Goal: Task Accomplishment & Management: Complete application form

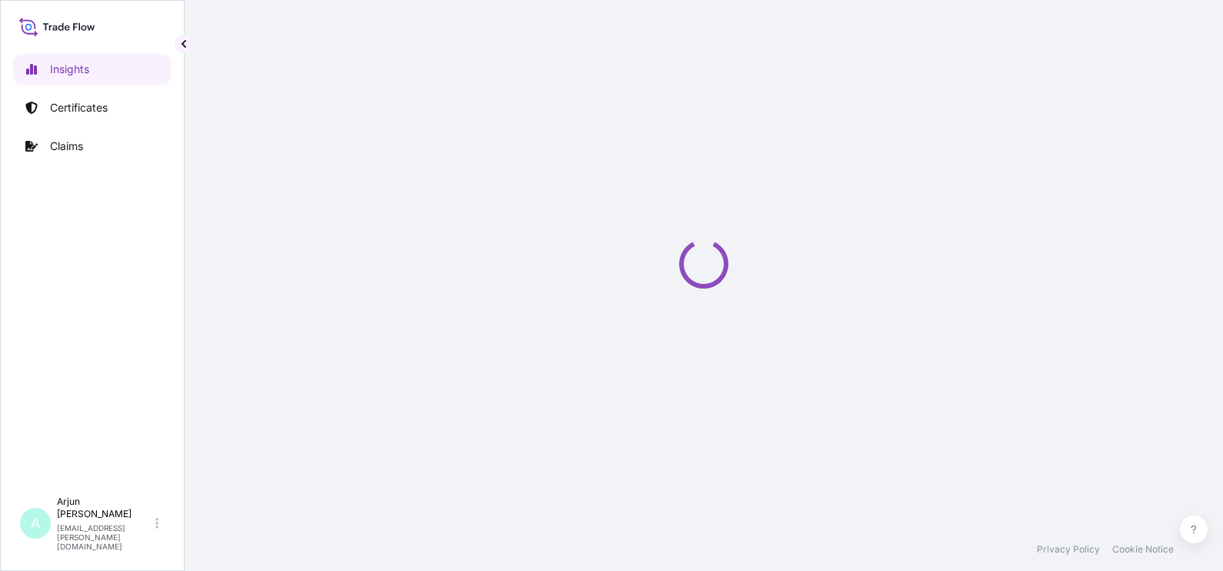
select select "2025"
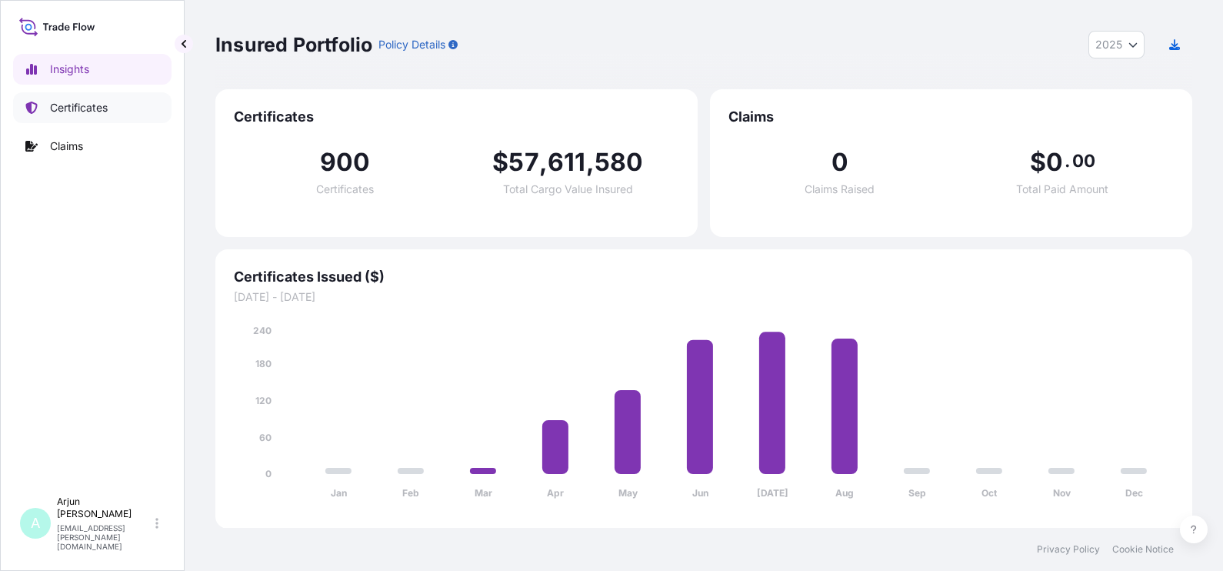
click at [98, 115] on link "Certificates" at bounding box center [92, 107] width 158 height 31
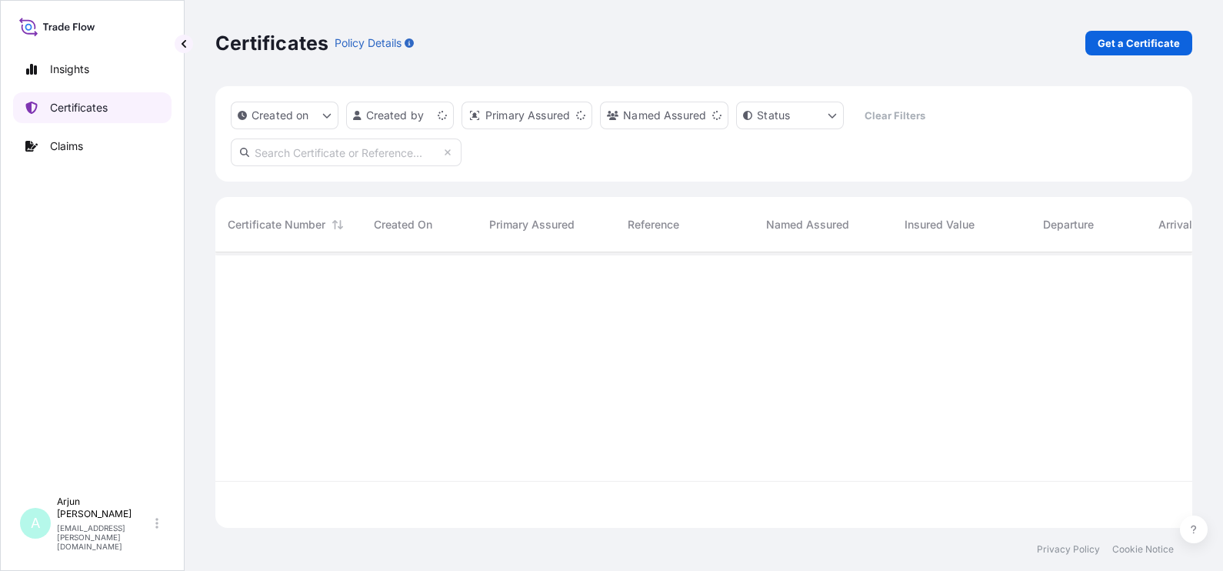
scroll to position [269, 961]
click at [1142, 35] on p "Get a Certificate" at bounding box center [1138, 42] width 82 height 15
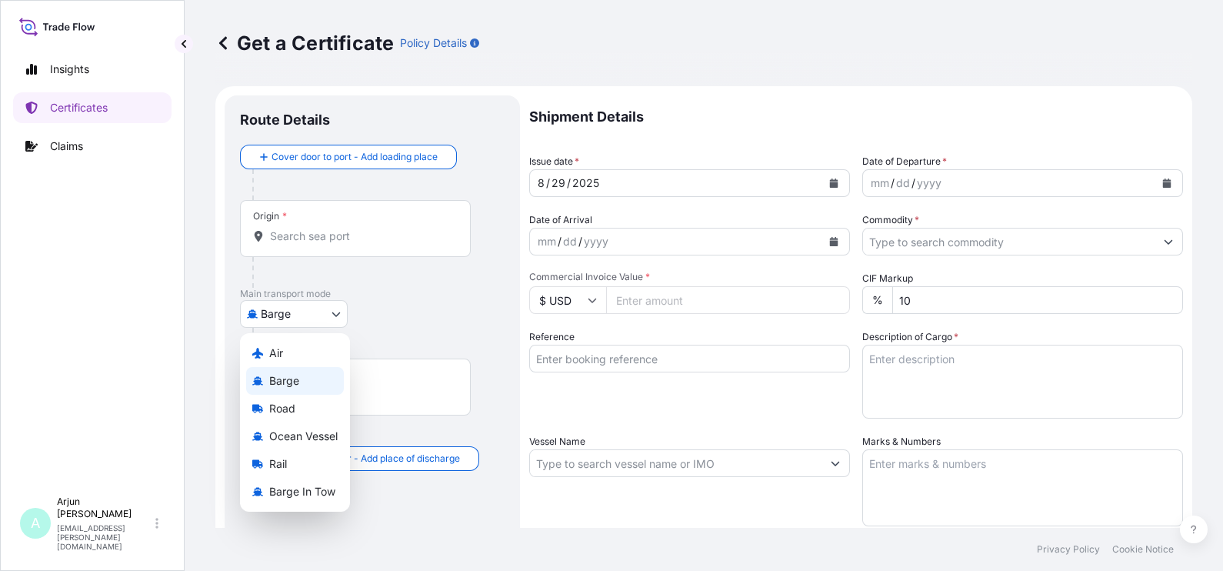
click at [311, 309] on body "Insights Certificates Claims A Arjun [PERSON_NAME] [EMAIL_ADDRESS][PERSON_NAME]…" at bounding box center [611, 285] width 1223 height 571
click at [300, 426] on div "Ocean Vessel" at bounding box center [295, 436] width 98 height 28
select select "Ocean Vessel"
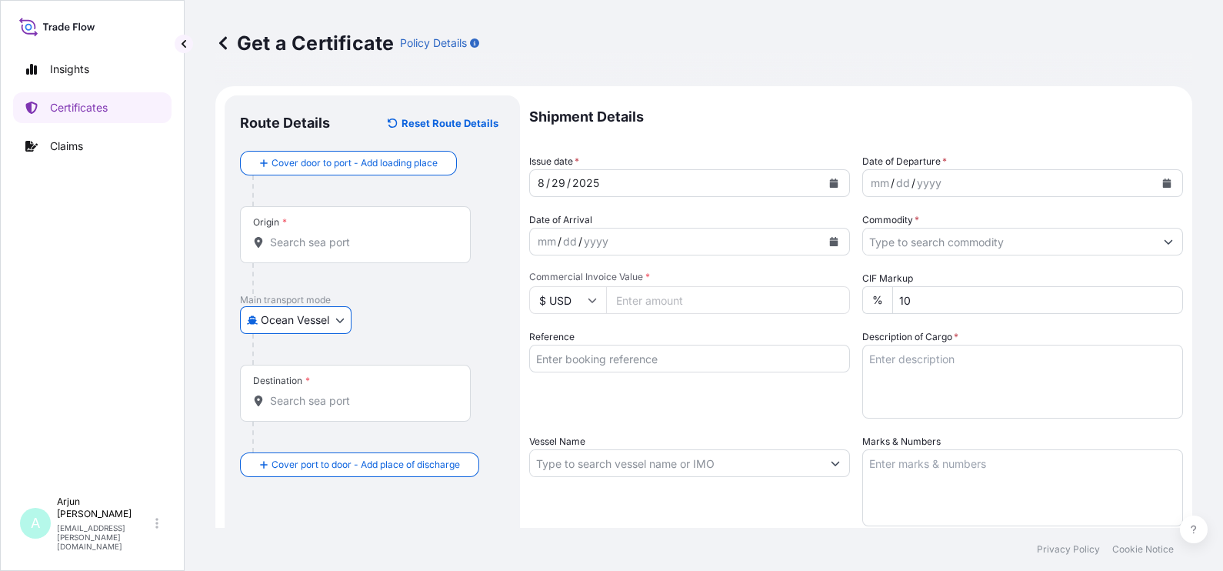
click at [348, 242] on input "Origin *" at bounding box center [360, 242] width 181 height 15
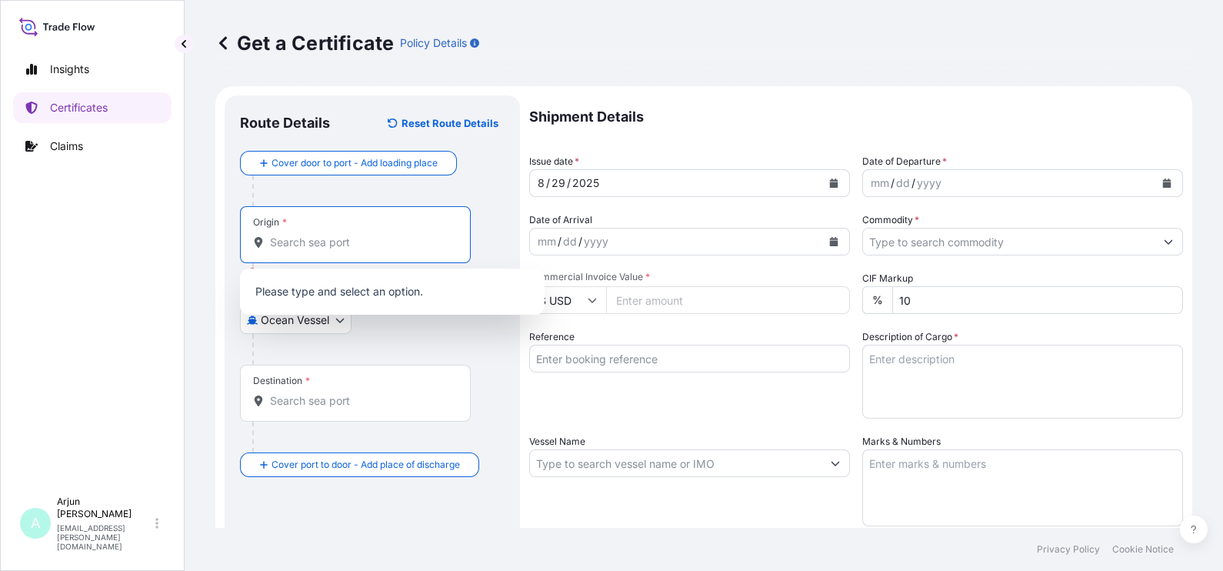
paste input "[GEOGRAPHIC_DATA], [GEOGRAPHIC_DATA]"
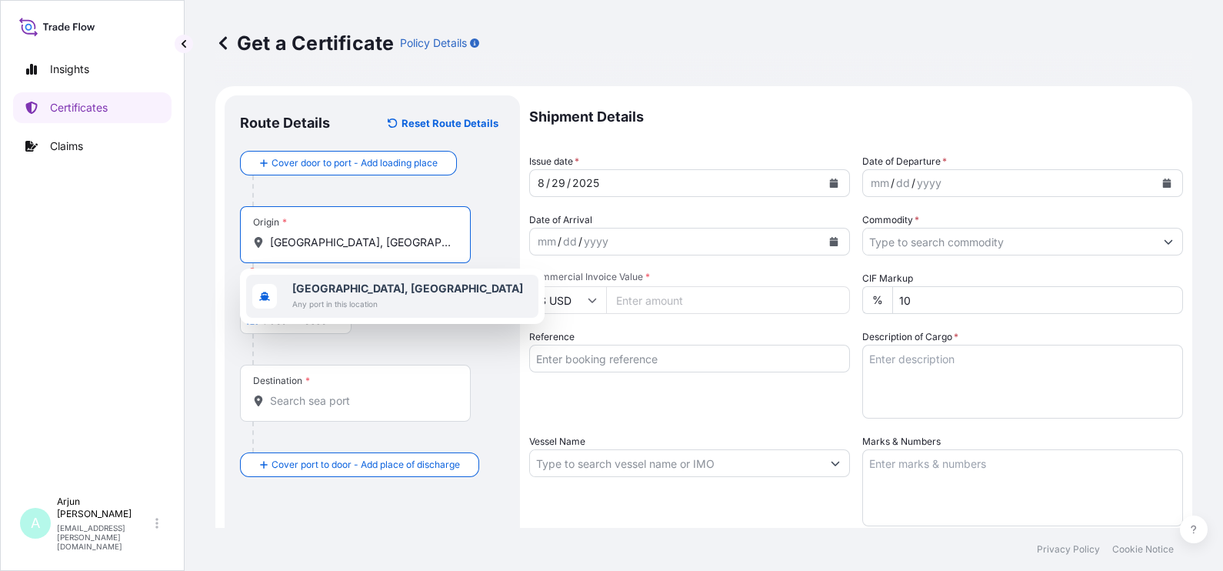
click at [338, 281] on b "[GEOGRAPHIC_DATA], [GEOGRAPHIC_DATA]" at bounding box center [407, 287] width 231 height 13
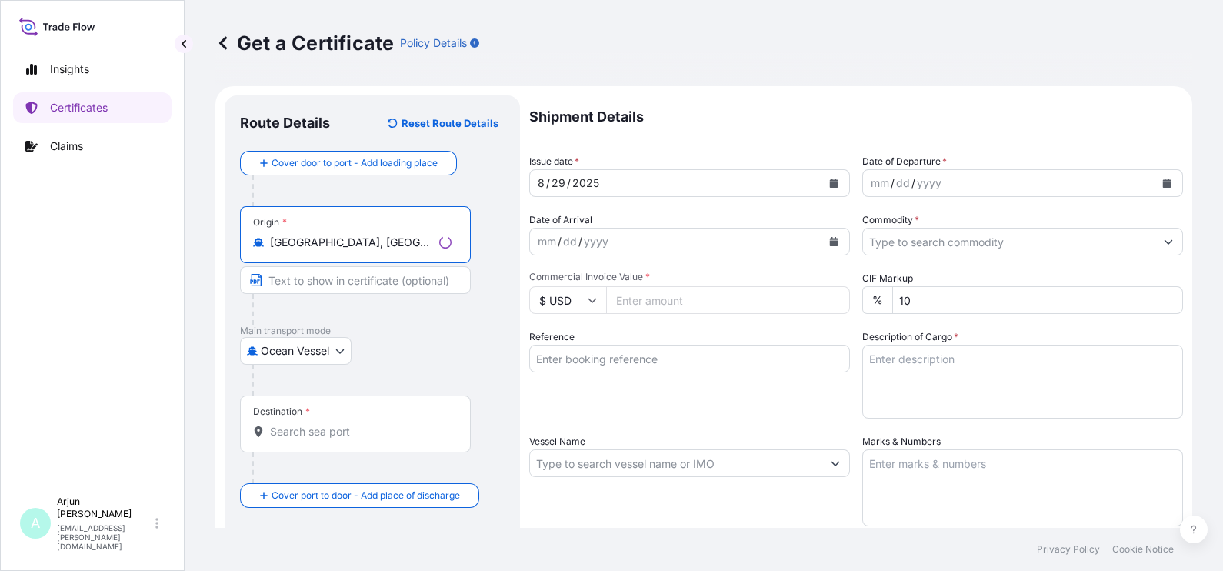
type input "[GEOGRAPHIC_DATA], [GEOGRAPHIC_DATA]"
click at [319, 444] on div "Destination *" at bounding box center [355, 423] width 231 height 57
click at [319, 439] on input "Destination *" at bounding box center [360, 431] width 181 height 15
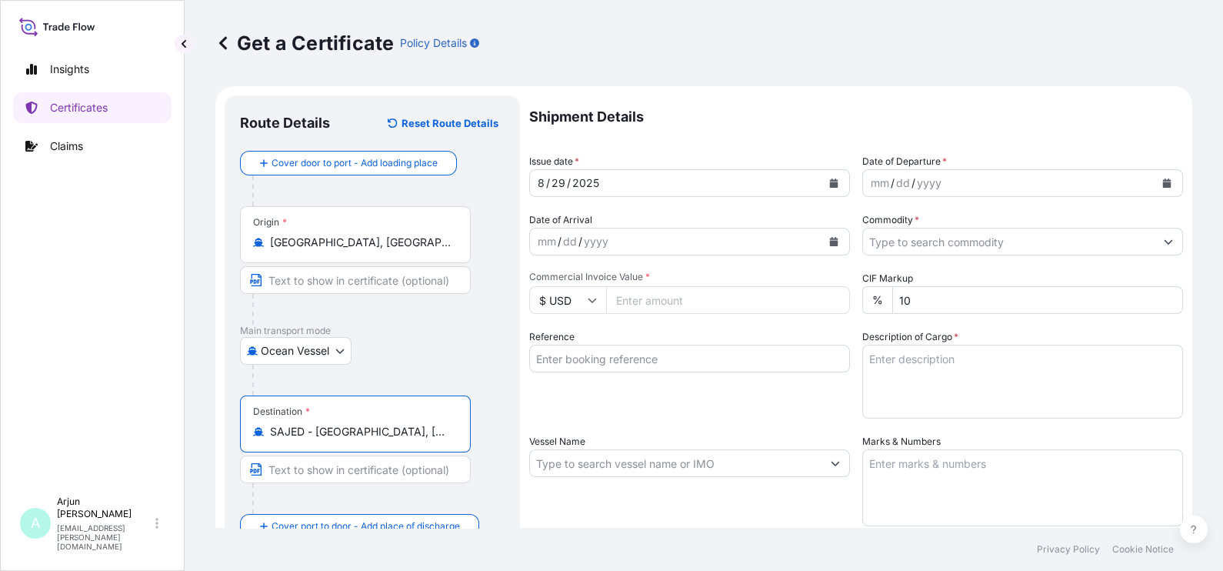
type input "SAJED - [GEOGRAPHIC_DATA], [GEOGRAPHIC_DATA]"
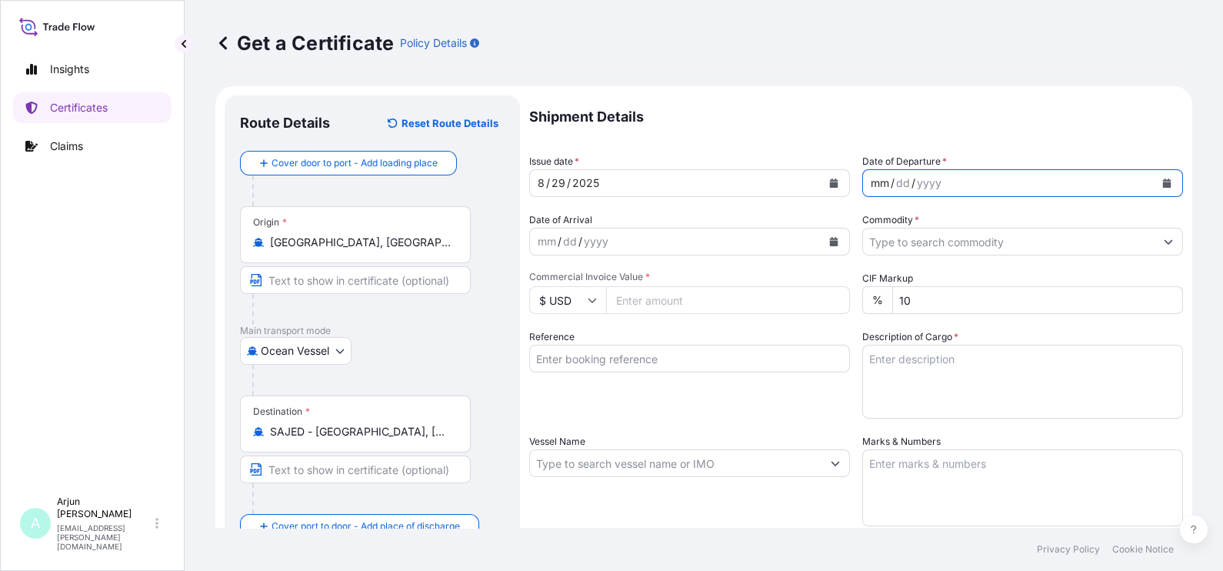
click at [950, 179] on div "mm / dd / yyyy" at bounding box center [1008, 183] width 291 height 28
click at [1154, 181] on button "Calendar" at bounding box center [1166, 183] width 25 height 25
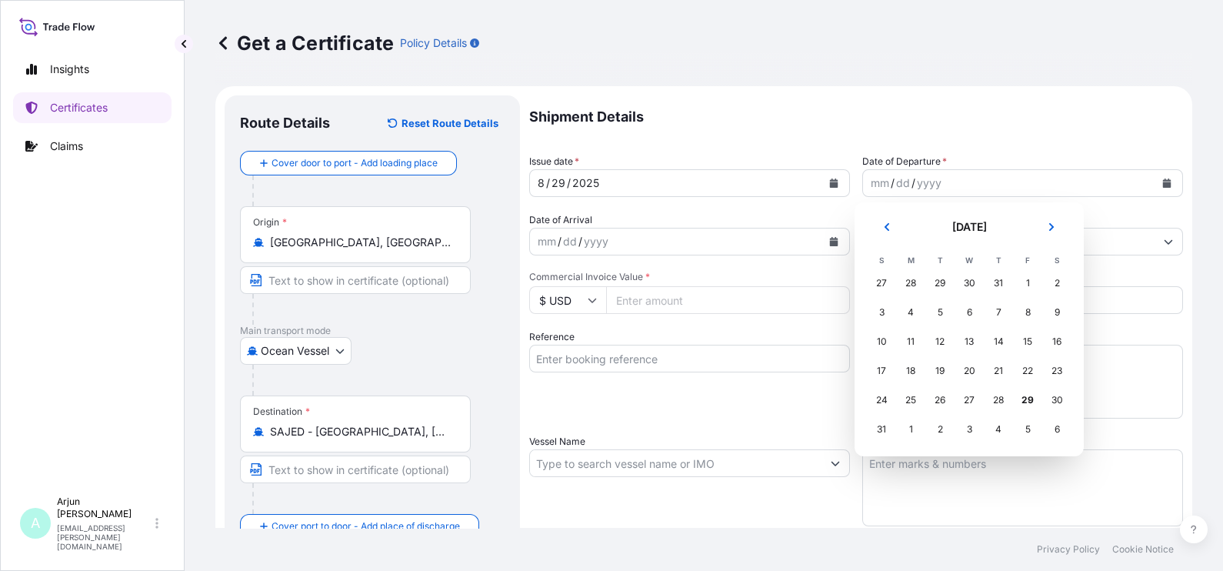
click at [877, 282] on div "27" at bounding box center [881, 283] width 28 height 28
click at [883, 278] on div "27" at bounding box center [881, 283] width 28 height 28
click at [873, 280] on div "27" at bounding box center [881, 283] width 28 height 28
click at [879, 281] on div "27" at bounding box center [881, 283] width 28 height 28
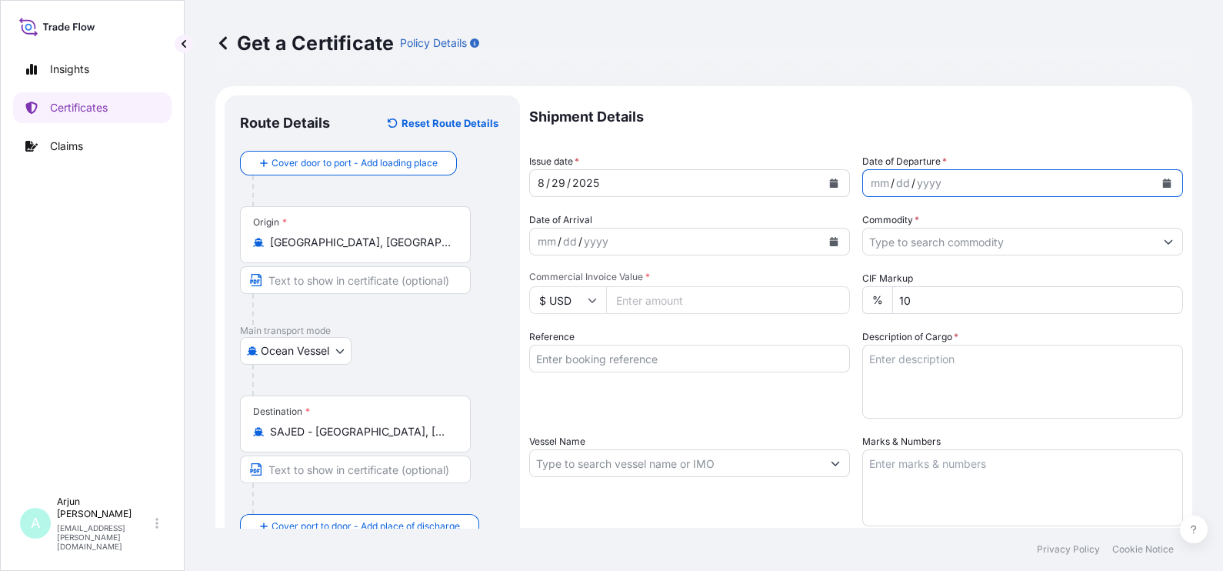
click at [919, 194] on div "mm / dd / yyyy" at bounding box center [1008, 183] width 291 height 28
click at [1158, 185] on button "Calendar" at bounding box center [1166, 183] width 25 height 25
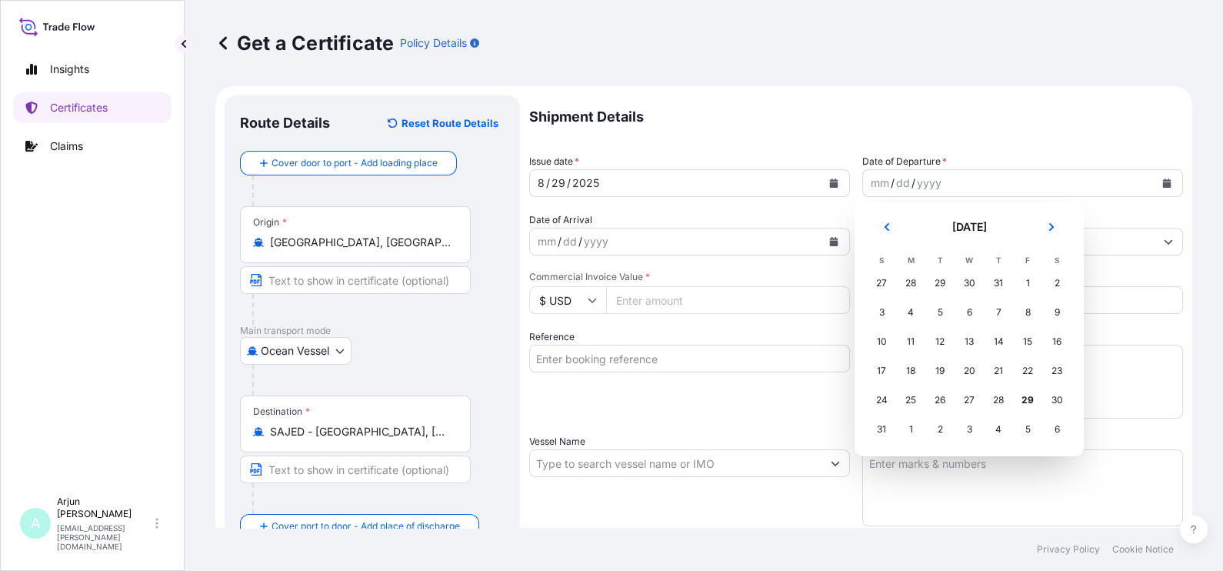
click at [878, 281] on div "27" at bounding box center [881, 283] width 28 height 28
click at [1042, 228] on button "Next" at bounding box center [1051, 227] width 34 height 25
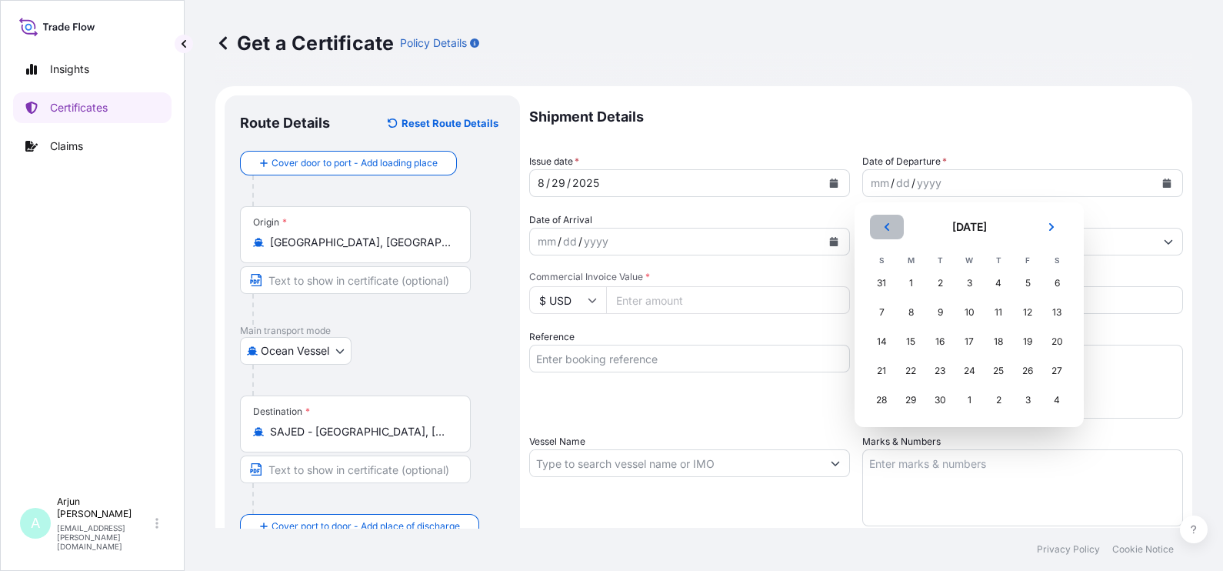
click at [884, 219] on button "Previous" at bounding box center [887, 227] width 34 height 25
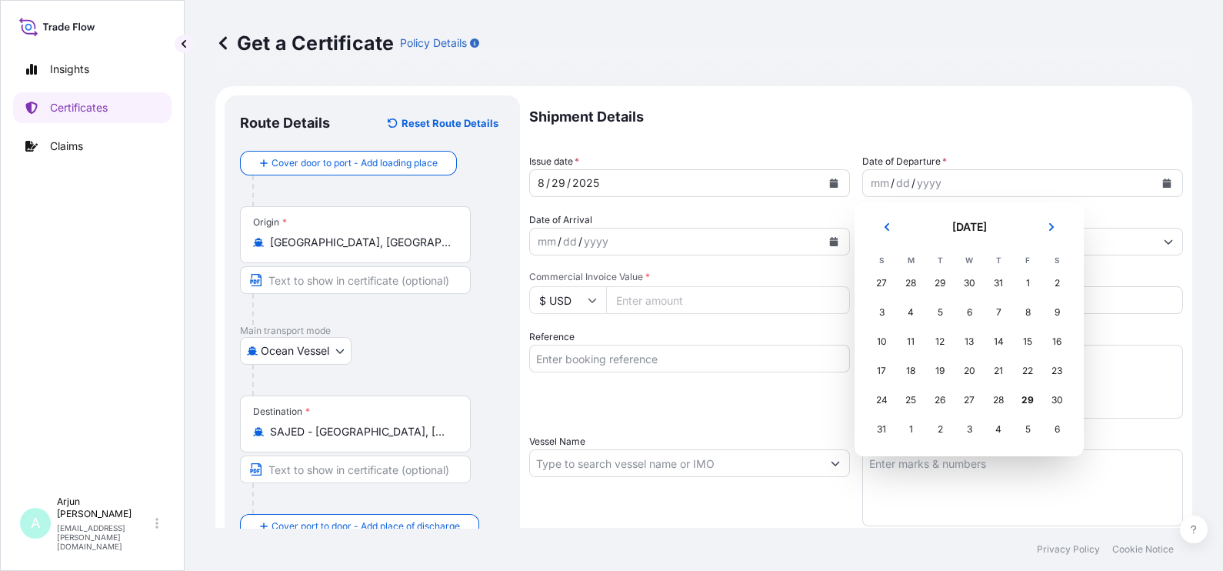
click at [880, 292] on div "27" at bounding box center [881, 283] width 28 height 28
click at [883, 284] on div "27" at bounding box center [881, 283] width 28 height 28
click at [883, 285] on div "27" at bounding box center [881, 283] width 28 height 28
click at [888, 278] on div "27" at bounding box center [881, 283] width 28 height 28
click at [896, 285] on td "28" at bounding box center [910, 282] width 29 height 29
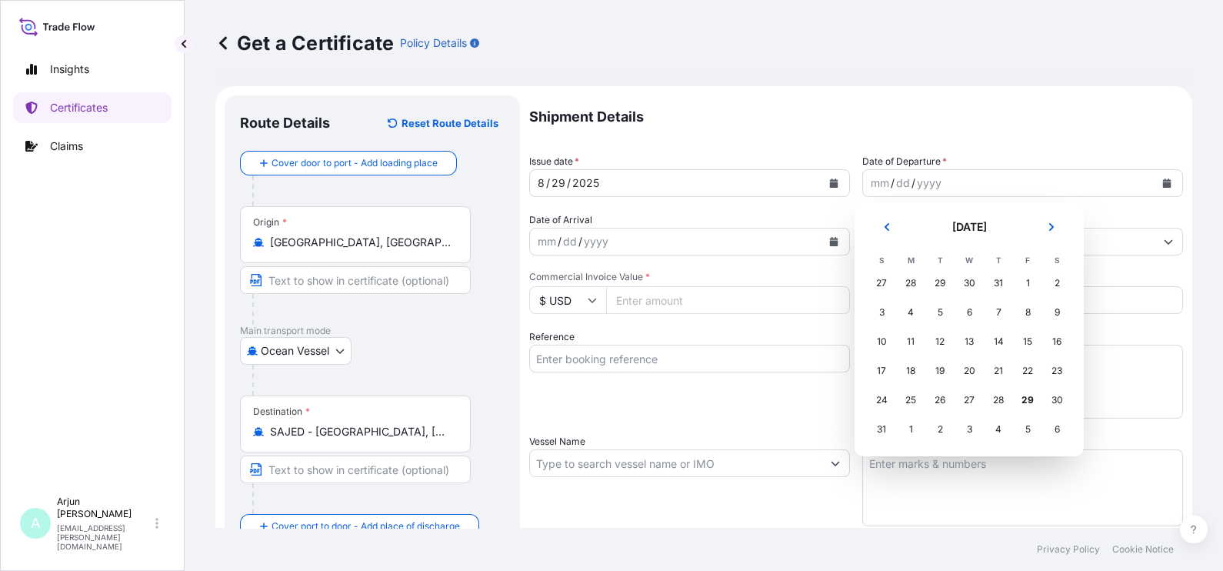
click at [918, 290] on div "28" at bounding box center [911, 283] width 28 height 28
click at [918, 288] on div "28" at bounding box center [911, 283] width 28 height 28
click at [922, 358] on td "18" at bounding box center [910, 370] width 29 height 29
click at [923, 358] on td "18" at bounding box center [910, 370] width 29 height 29
drag, startPoint x: 923, startPoint y: 358, endPoint x: 917, endPoint y: 369, distance: 12.0
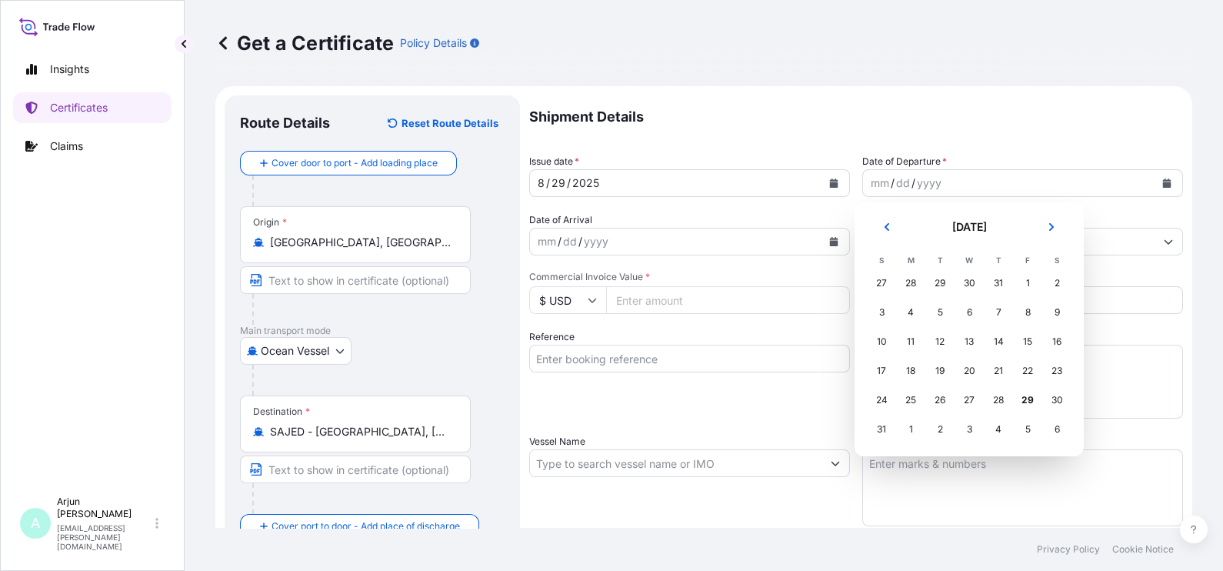
click at [923, 360] on td "18" at bounding box center [910, 370] width 29 height 29
click at [917, 369] on div "18" at bounding box center [911, 371] width 28 height 28
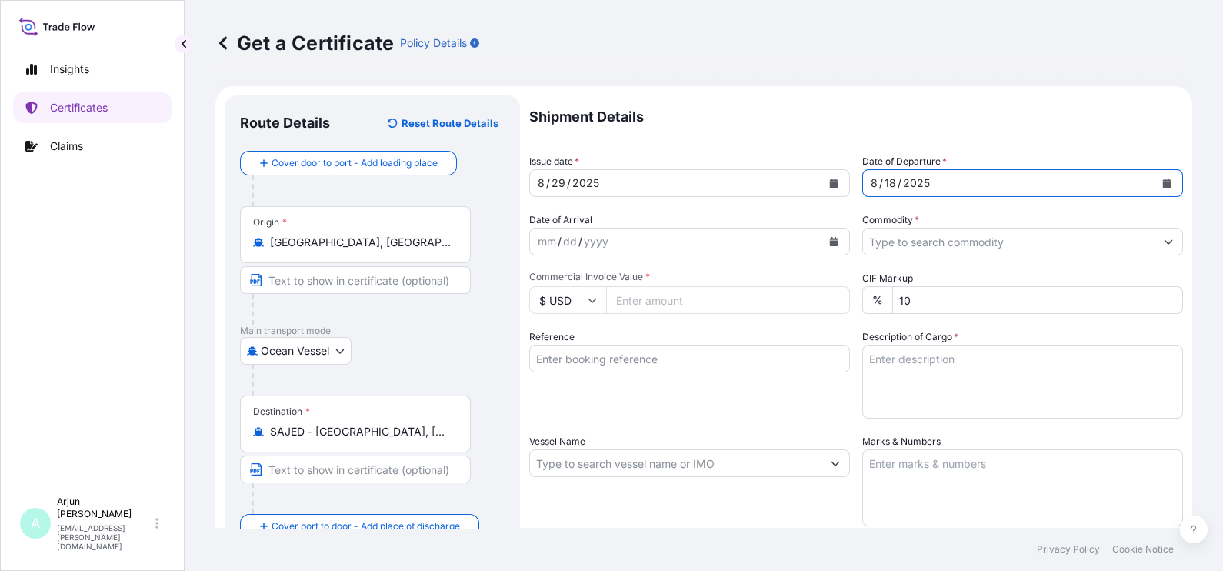
click at [1163, 185] on icon "Calendar" at bounding box center [1167, 182] width 8 height 9
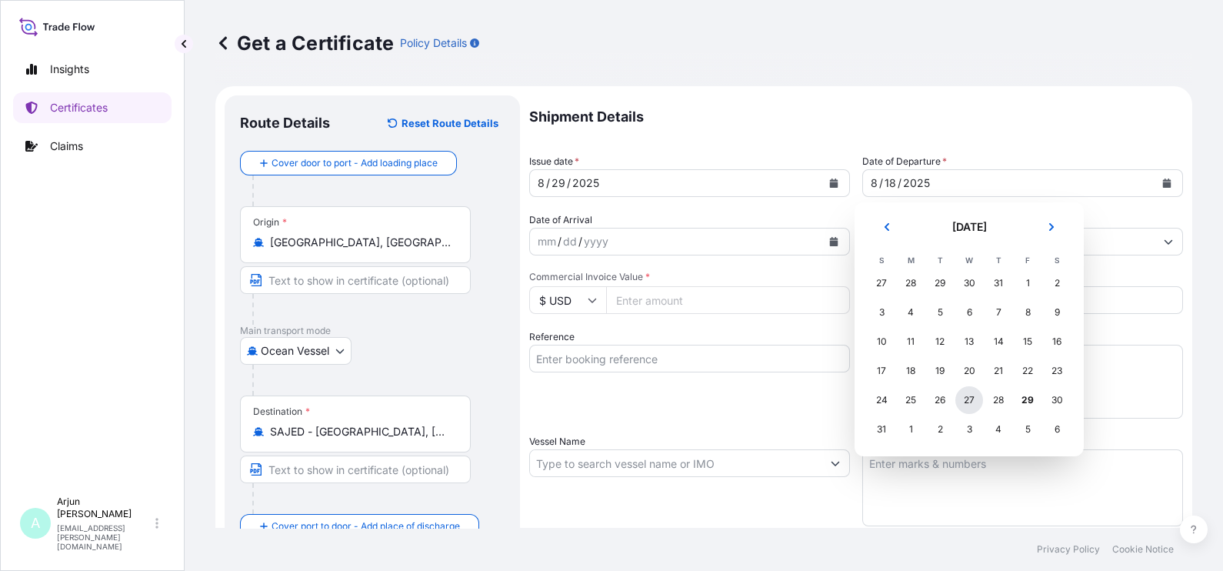
click at [968, 398] on div "27" at bounding box center [969, 400] width 28 height 28
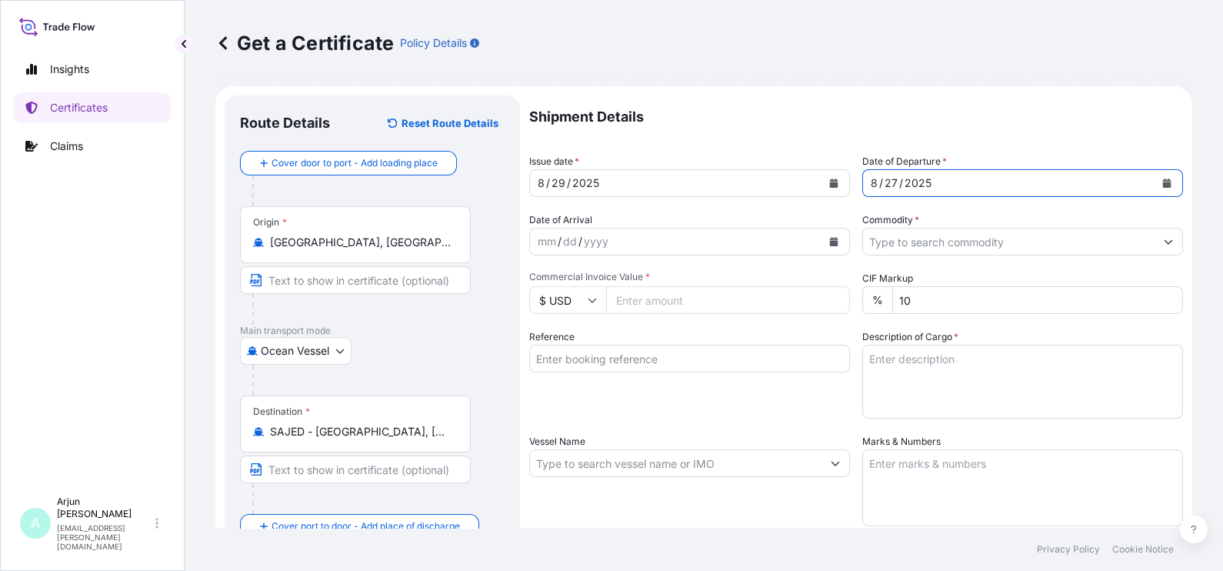
click at [1154, 182] on button "Calendar" at bounding box center [1166, 183] width 25 height 25
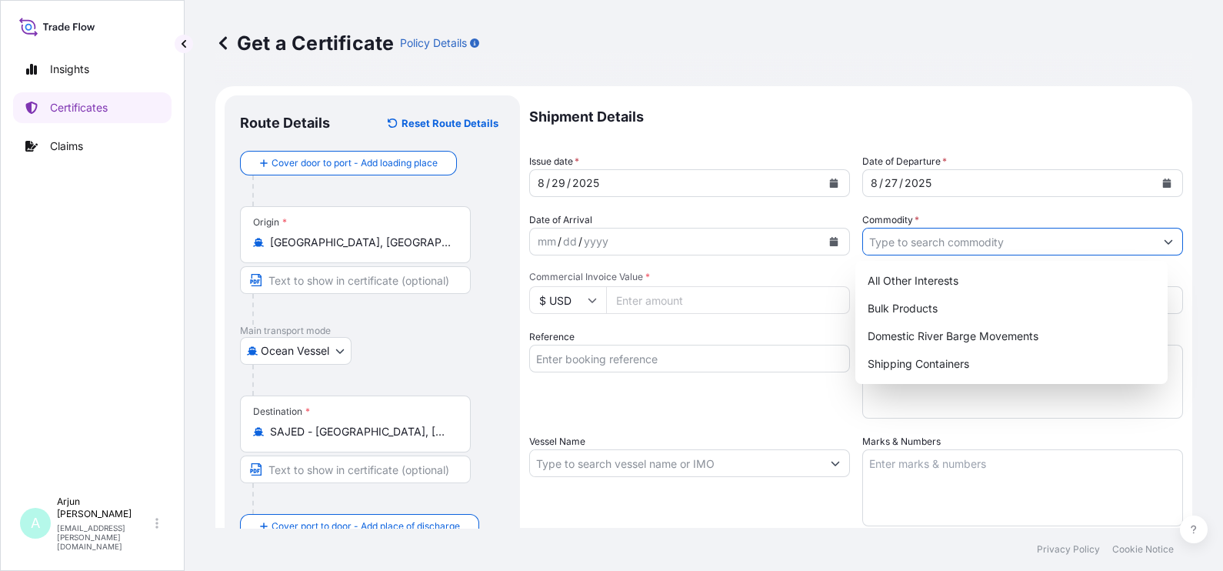
click at [920, 246] on input "Commodity *" at bounding box center [1008, 242] width 291 height 28
click at [909, 281] on div "All Other Interests" at bounding box center [1011, 281] width 300 height 28
type input "All Other Interests"
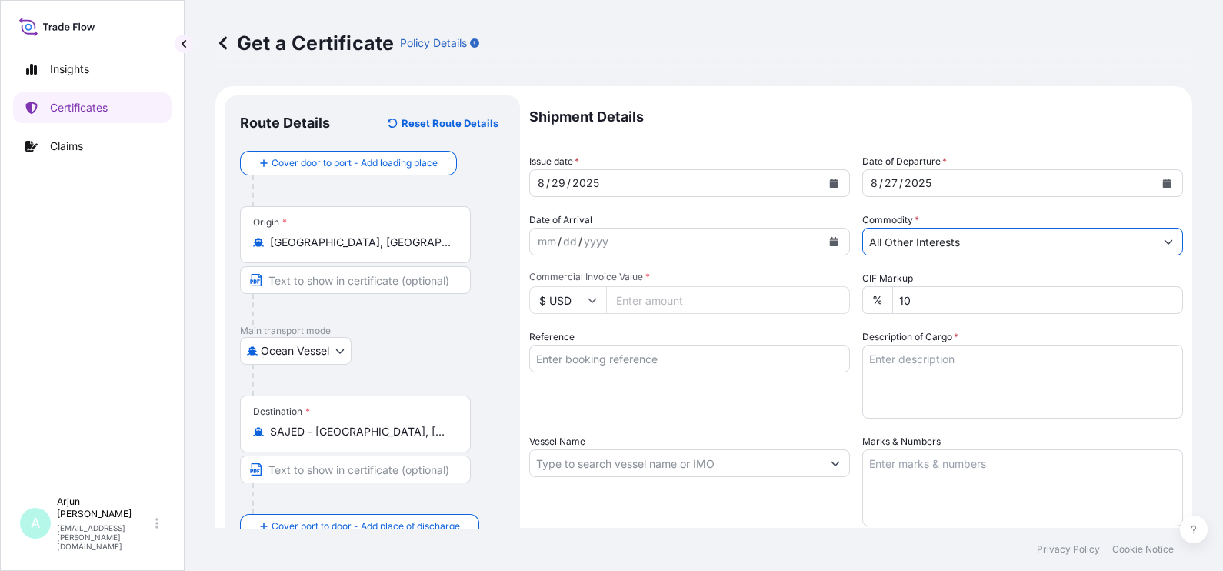
click at [738, 308] on input "Commercial Invoice Value *" at bounding box center [728, 300] width 244 height 28
paste input "36876.67"
type input "36876.67"
click at [629, 361] on input "Reference" at bounding box center [689, 358] width 321 height 28
paste input "4503914398"
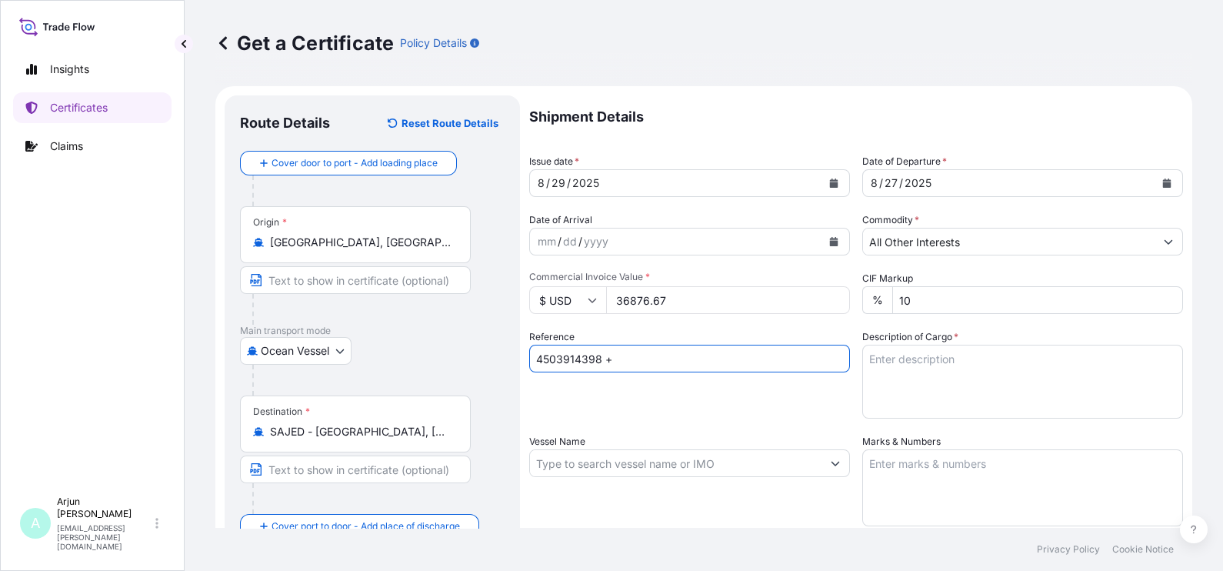
paste input "86660413"
type input "4503914398 + 86660413"
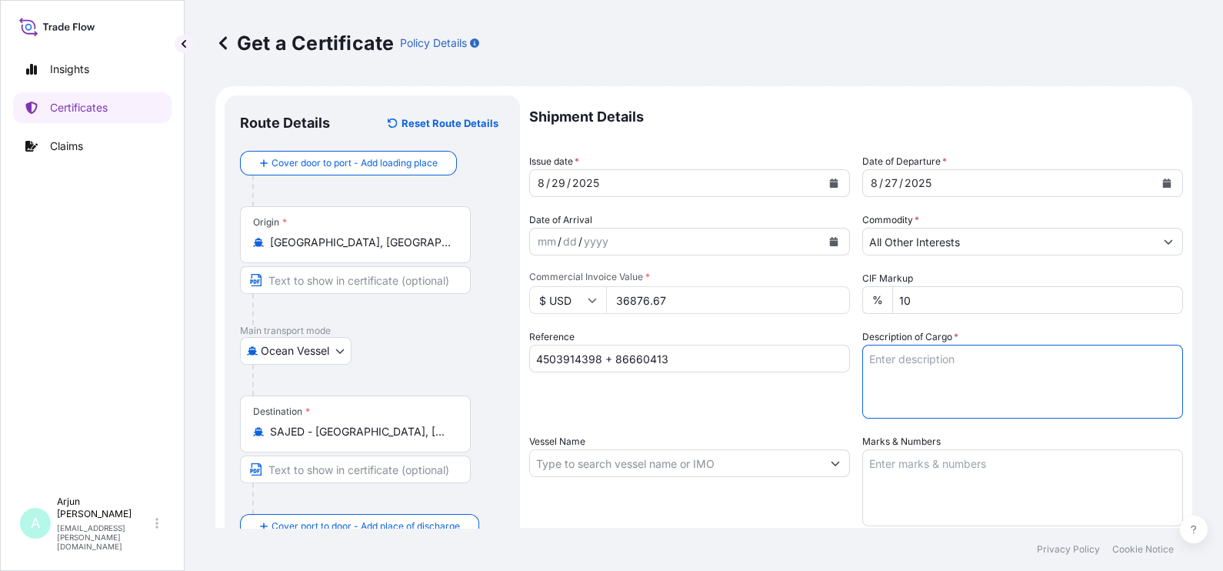
click at [973, 363] on textarea "Description of Cargo *" at bounding box center [1022, 381] width 321 height 74
paste textarea "LUBRIZOL® 7075F, STD BLACK & YELLOW"
type textarea "LUBRIZOL® 7075F, STD BLACK & YELLOW - Materai"
click at [647, 476] on div "Vessel Name" at bounding box center [689, 480] width 321 height 92
click at [649, 473] on input "Vessel Name" at bounding box center [675, 463] width 291 height 28
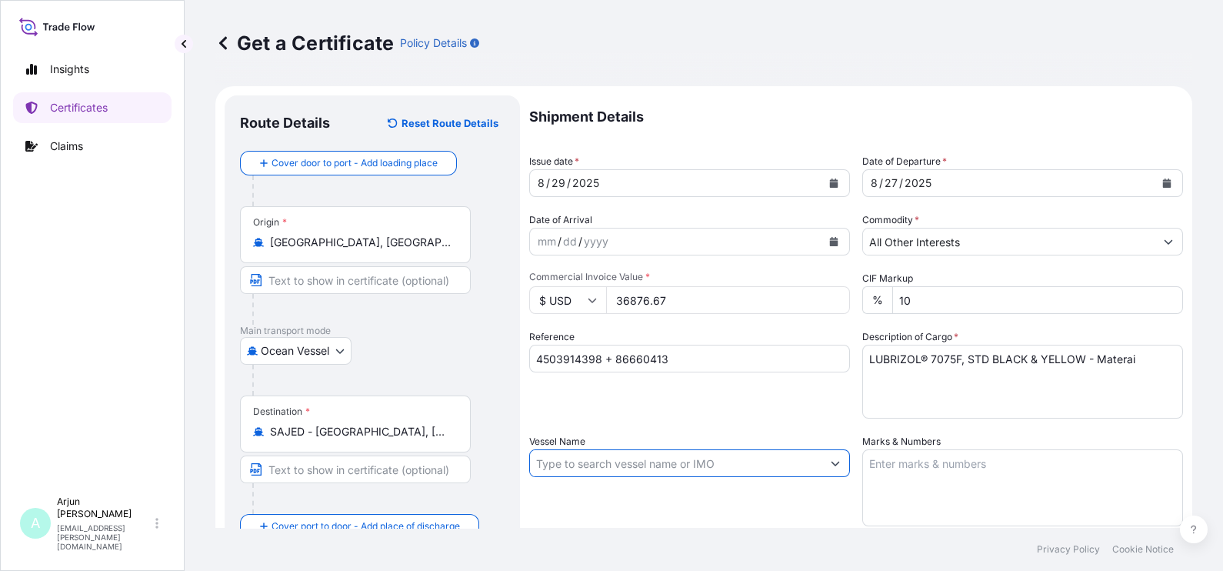
paste input "[PERSON_NAME] REMED"
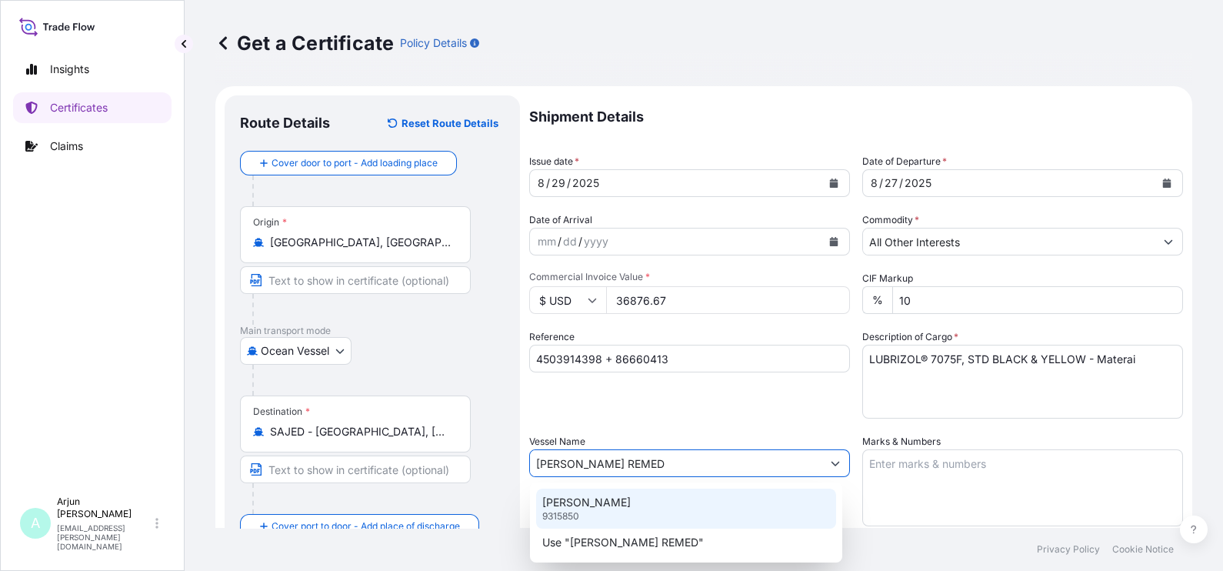
click at [646, 500] on div "[PERSON_NAME] REMEDY 9315850" at bounding box center [686, 508] width 300 height 40
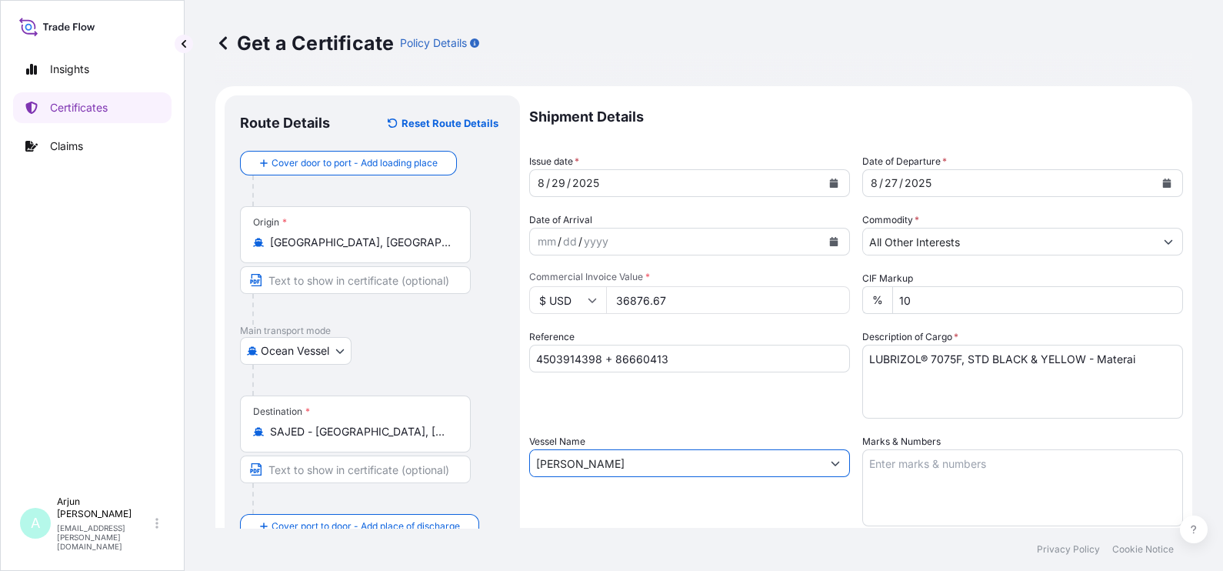
type input "[PERSON_NAME]"
click at [946, 481] on textarea "Marks & Numbers" at bounding box center [1022, 487] width 321 height 77
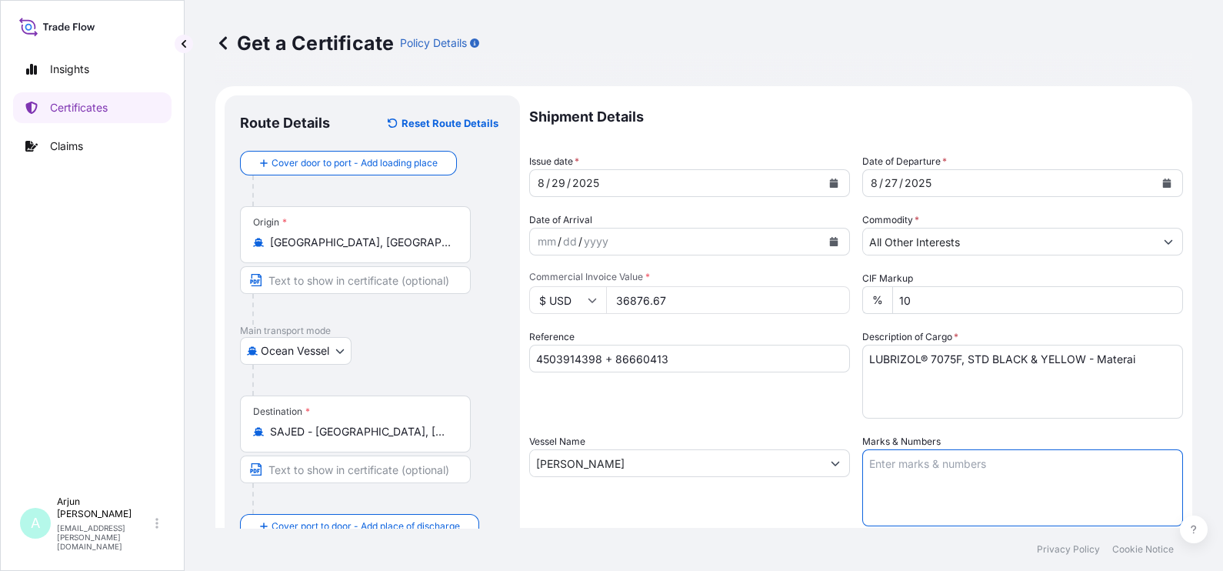
paste textarea "72 Drums - 5372A\260 Product - LLUBRIZOL® 5372A, STD BLACK & YELLOW TEMU1321206…"
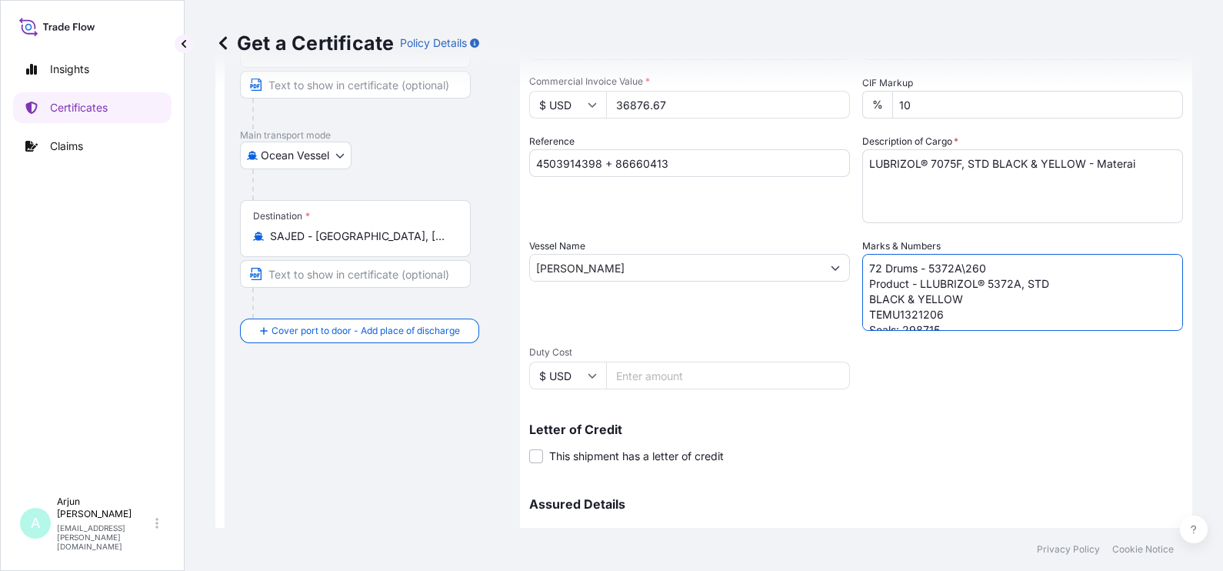
drag, startPoint x: 980, startPoint y: 264, endPoint x: 923, endPoint y: 261, distance: 57.7
click at [923, 261] on textarea "72 Drums - 5372A\260 Product - LLUBRIZOL® 5372A, STD BLACK & YELLOW TEMU1321206…" at bounding box center [1022, 292] width 321 height 77
paste textarea "7075F"
drag, startPoint x: 910, startPoint y: 278, endPoint x: 957, endPoint y: 295, distance: 50.8
click at [957, 295] on textarea "72 Drums - 7075F\260 Product - LLUBRIZOL® 5372A, STD BLACK & YELLOW TEMU1321206…" at bounding box center [1022, 292] width 321 height 77
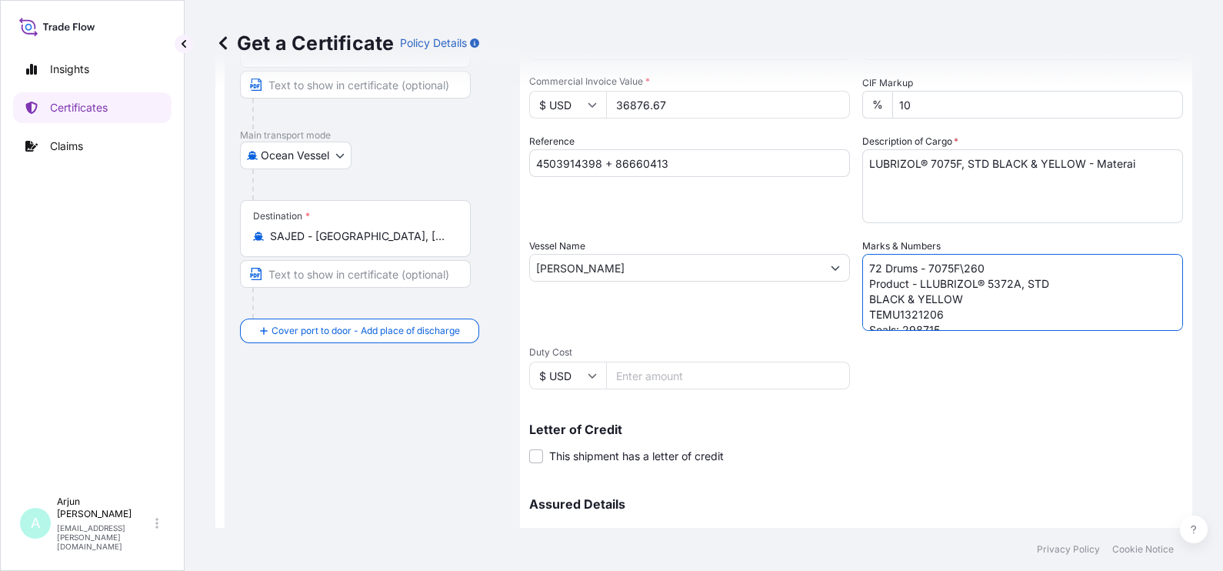
paste textarea "LUBRIZOL® 7075F, STD"
click at [980, 314] on textarea "72 Drums - 7075F\260 Product -LUBRIZOL® 7075F, STD BLACK & YELLOW TEMU1321206 S…" at bounding box center [1022, 292] width 321 height 77
click at [897, 290] on textarea "72 Drums - 7075F\260 Product -LUBRIZOL® 7075F, STD BLACK & YELLOW TEMU1321206 S…" at bounding box center [1022, 292] width 321 height 77
click at [900, 295] on textarea "72 Drums - 7075F\260 Product -LUBRIZOL® 7075F, STD BLACK & YELLOW TEMU1321206 S…" at bounding box center [1022, 292] width 321 height 77
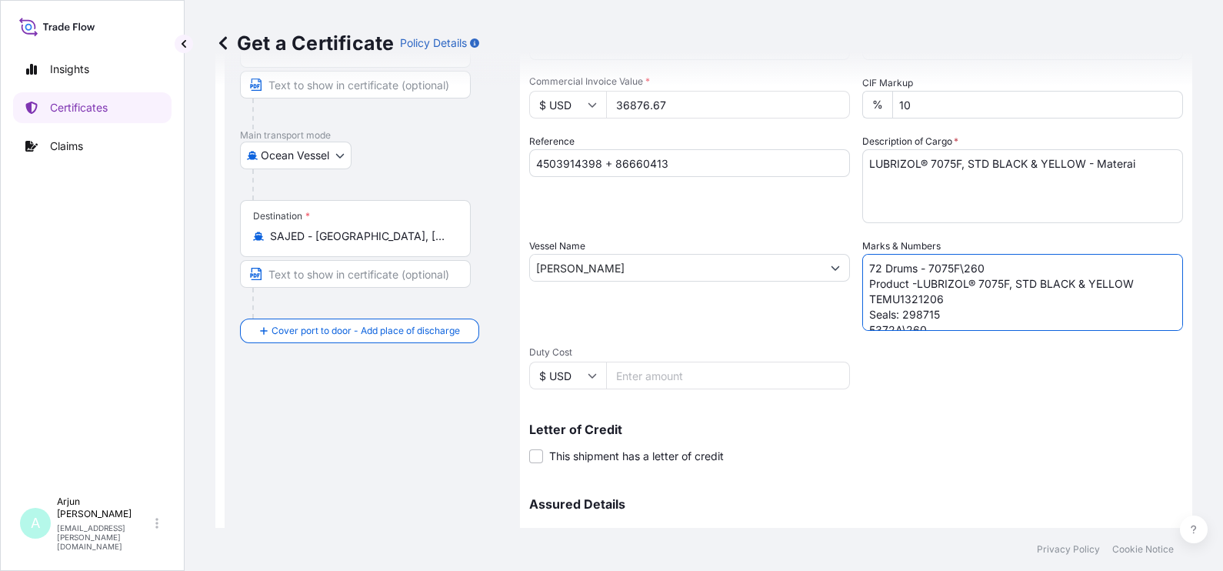
click at [900, 295] on textarea "72 Drums - 7075F\260 Product -LUBRIZOL® 7075F, STD BLACK & YELLOW TEMU1321206 S…" at bounding box center [1022, 292] width 321 height 77
paste textarea "MRSU040268"
click at [915, 308] on textarea "72 Drums - 7075F\260 Product -LUBRIZOL® 7075F, STD BLACK & YELLOW MRSU0402686 S…" at bounding box center [1022, 292] width 321 height 77
paste textarea "040721"
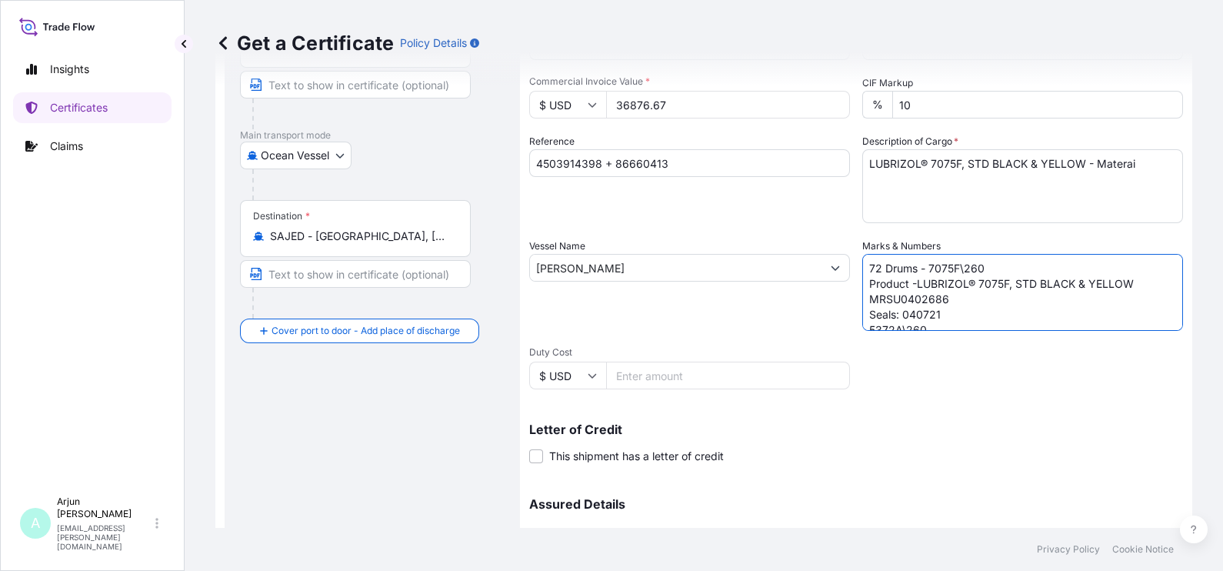
scroll to position [28, 0]
drag, startPoint x: 919, startPoint y: 288, endPoint x: 885, endPoint y: 300, distance: 36.0
click at [885, 300] on textarea "72 Drums - 7075F\260 Product -LUBRIZOL® 7075F, STD BLACK & YELLOW MRSU0402686 S…" at bounding box center [1022, 292] width 321 height 77
click at [913, 298] on textarea "72 Drums - 7075F\260 Product -LUBRIZOL® 7075F, STD BLACK & YELLOW MRSU0402686 S…" at bounding box center [1022, 292] width 321 height 77
drag, startPoint x: 934, startPoint y: 296, endPoint x: 858, endPoint y: 294, distance: 76.1
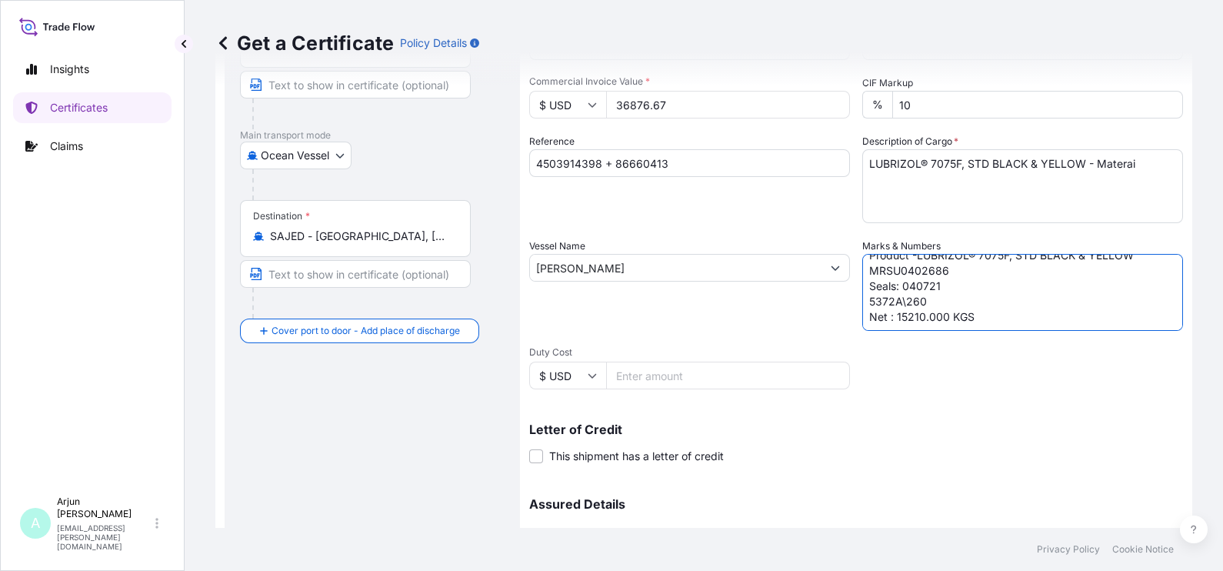
click at [862, 294] on textarea "72 Drums - 7075F\260 Product -LUBRIZOL® 7075F, STD BLACK & YELLOW MRSU0402686 S…" at bounding box center [1022, 292] width 321 height 77
paste textarea "7075F"
drag, startPoint x: 890, startPoint y: 315, endPoint x: 939, endPoint y: 321, distance: 48.7
click at [939, 321] on textarea "72 Drums - 7075F\260 Product -LUBRIZOL® 7075F, STD BLACK & YELLOW MRSU0402686 S…" at bounding box center [1022, 292] width 321 height 77
paste textarea "3698"
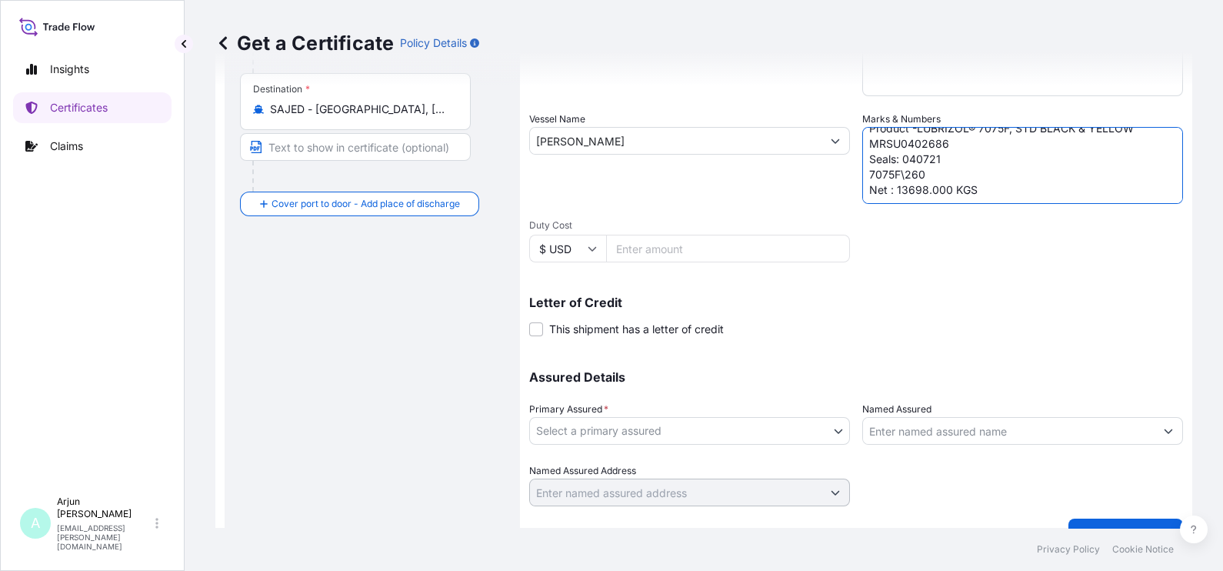
scroll to position [352, 0]
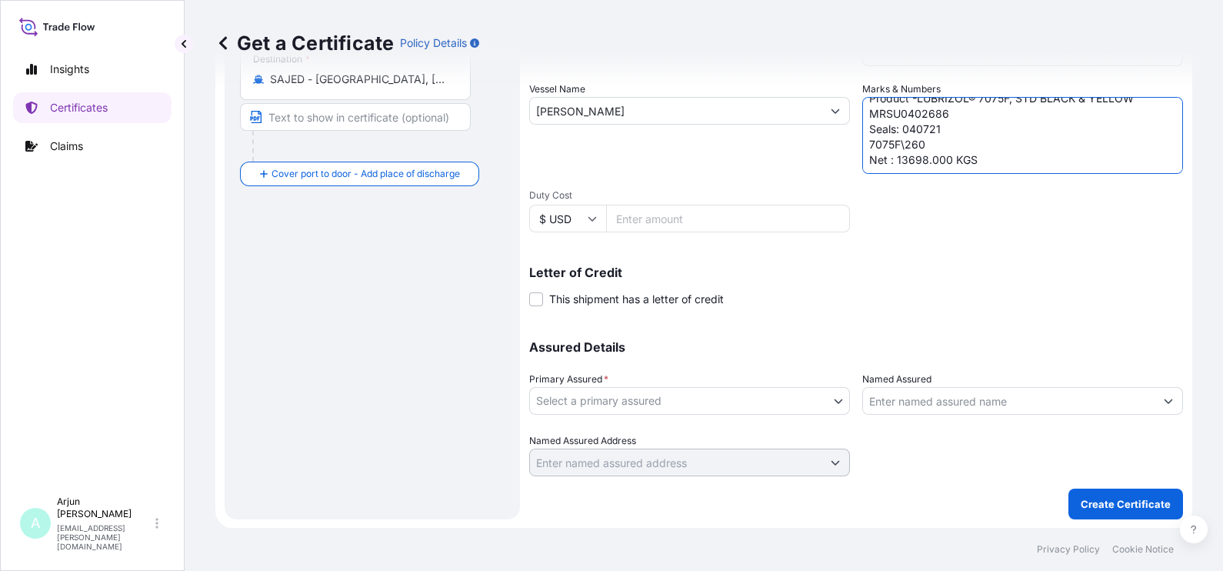
click at [623, 387] on body "Insights Certificates Claims A Arjun [PERSON_NAME] [EMAIL_ADDRESS][PERSON_NAME]…" at bounding box center [611, 285] width 1223 height 571
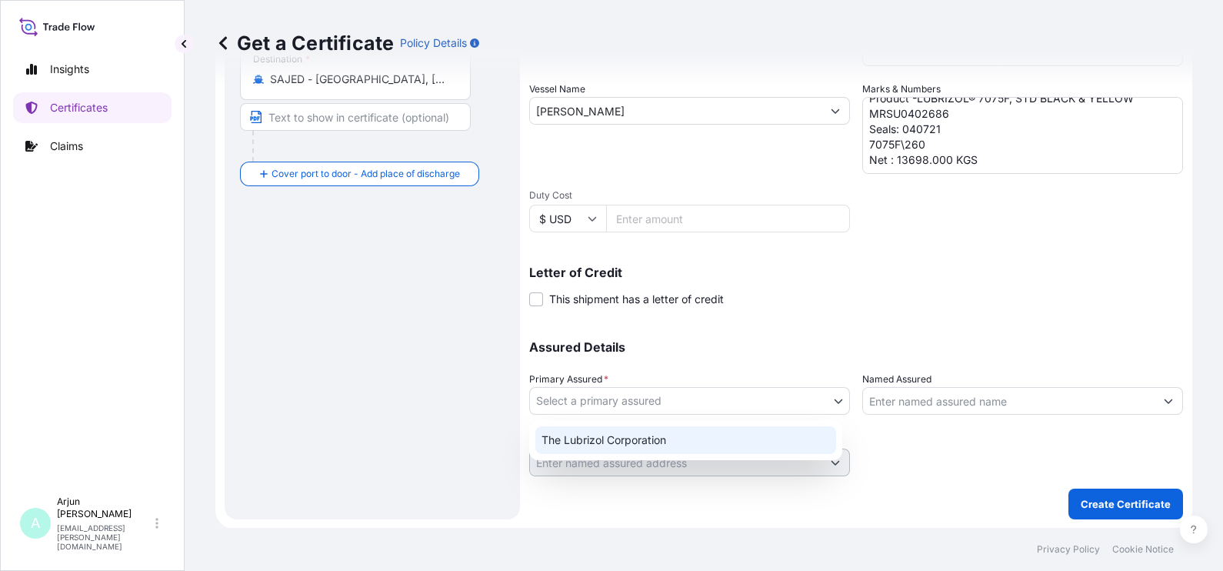
click at [596, 435] on div "The Lubrizol Corporation" at bounding box center [685, 440] width 301 height 28
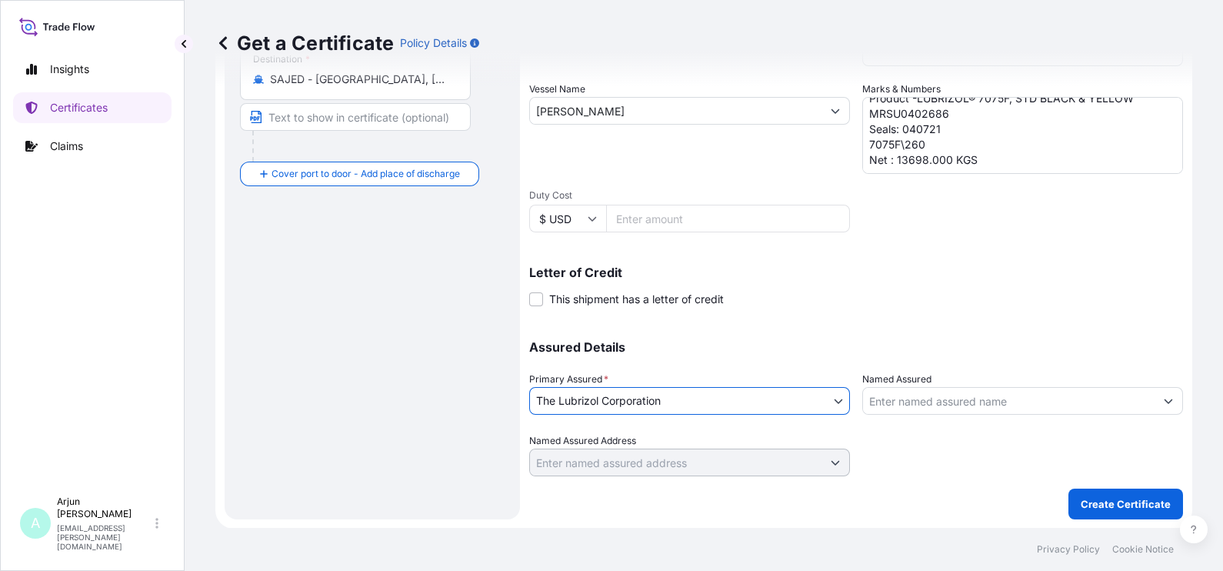
scroll to position [160, 0]
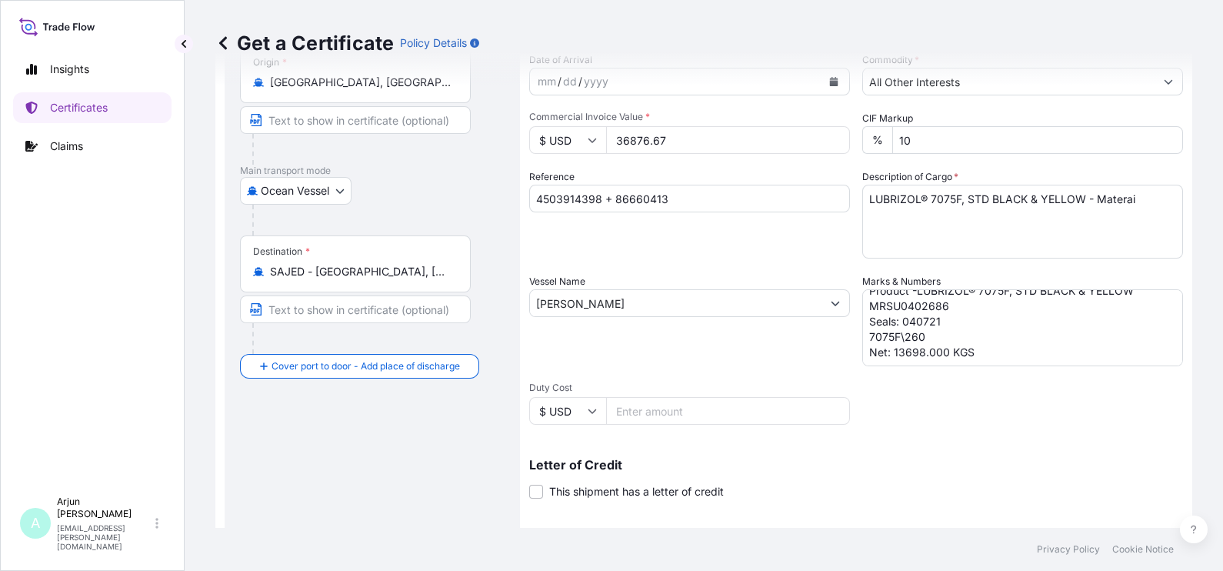
type textarea "72 Drums - 7075F\260 Product -LUBRIZOL® 7075F, STD BLACK & YELLOW MRSU0402686 S…"
click at [865, 433] on div "Shipment Details Issue date * [DATE] Date of Departure * [DATE] Date of Arrival…" at bounding box center [856, 301] width 654 height 733
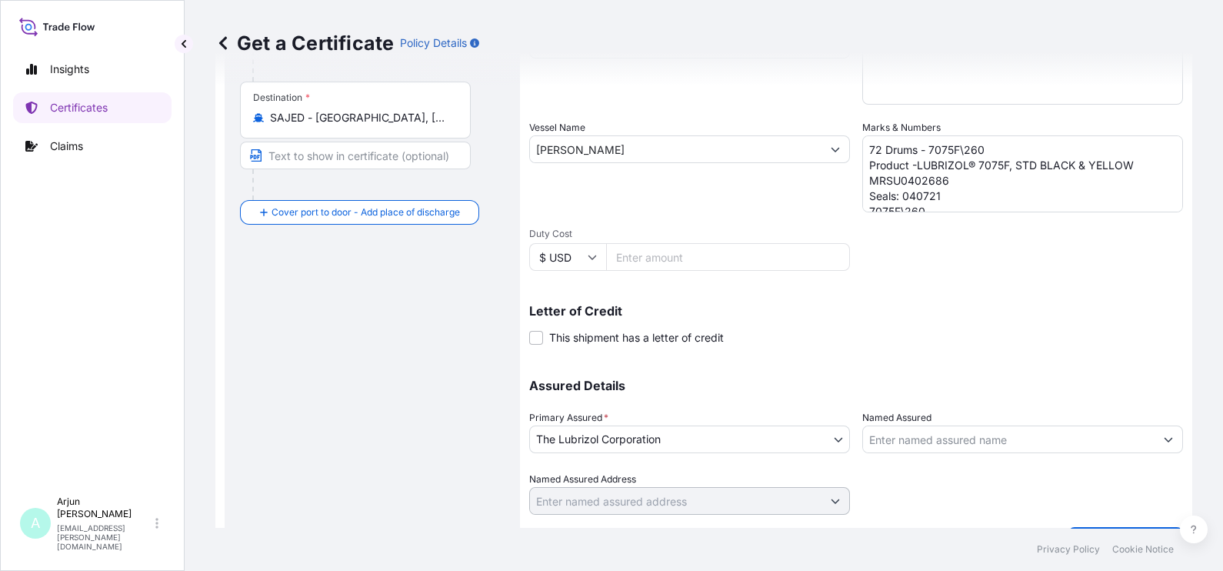
scroll to position [352, 0]
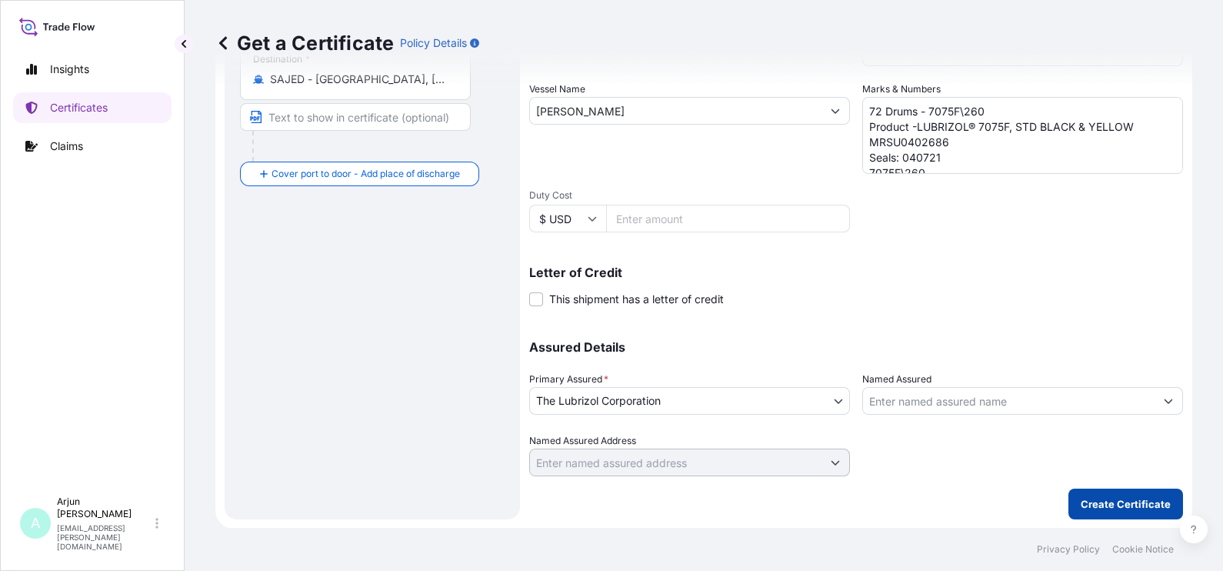
click at [1112, 500] on p "Create Certificate" at bounding box center [1125, 503] width 90 height 15
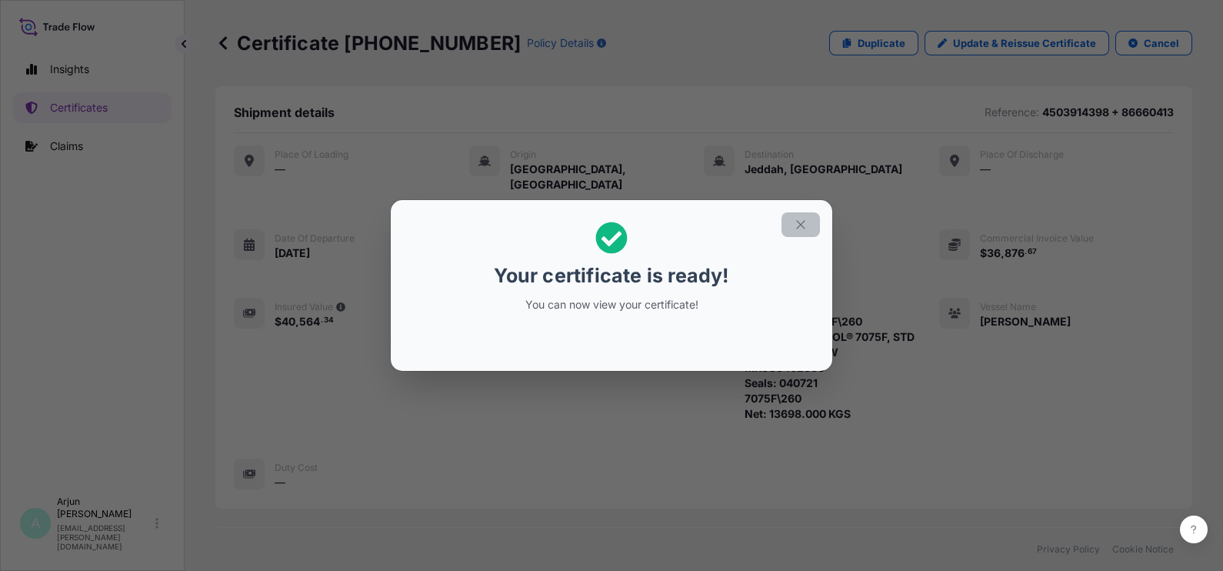
click at [799, 232] on button "button" at bounding box center [800, 224] width 38 height 25
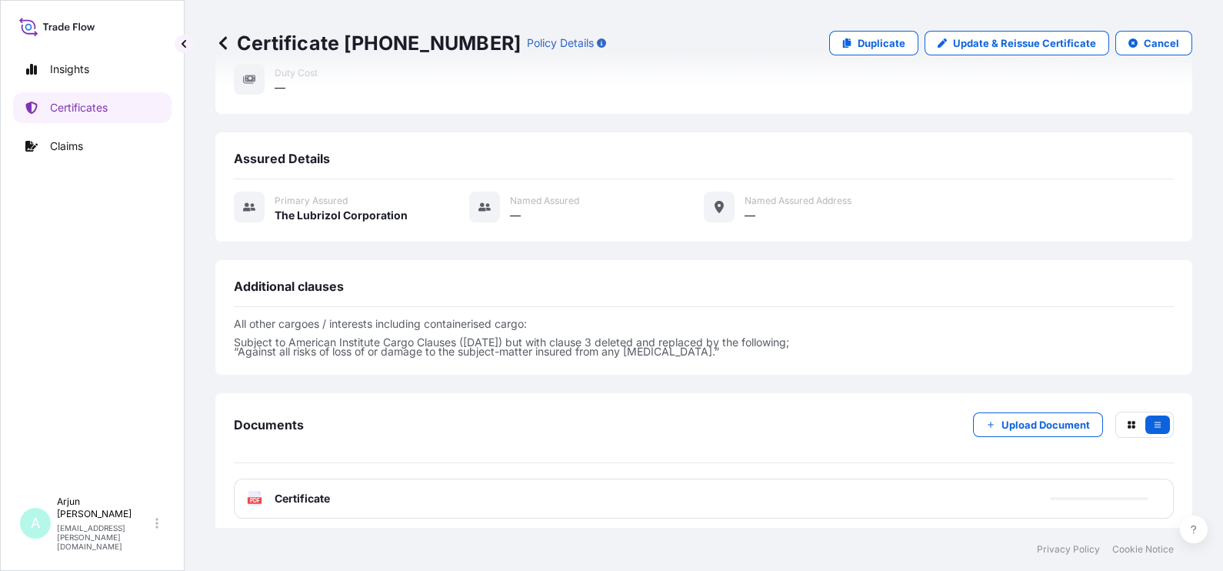
scroll to position [482, 0]
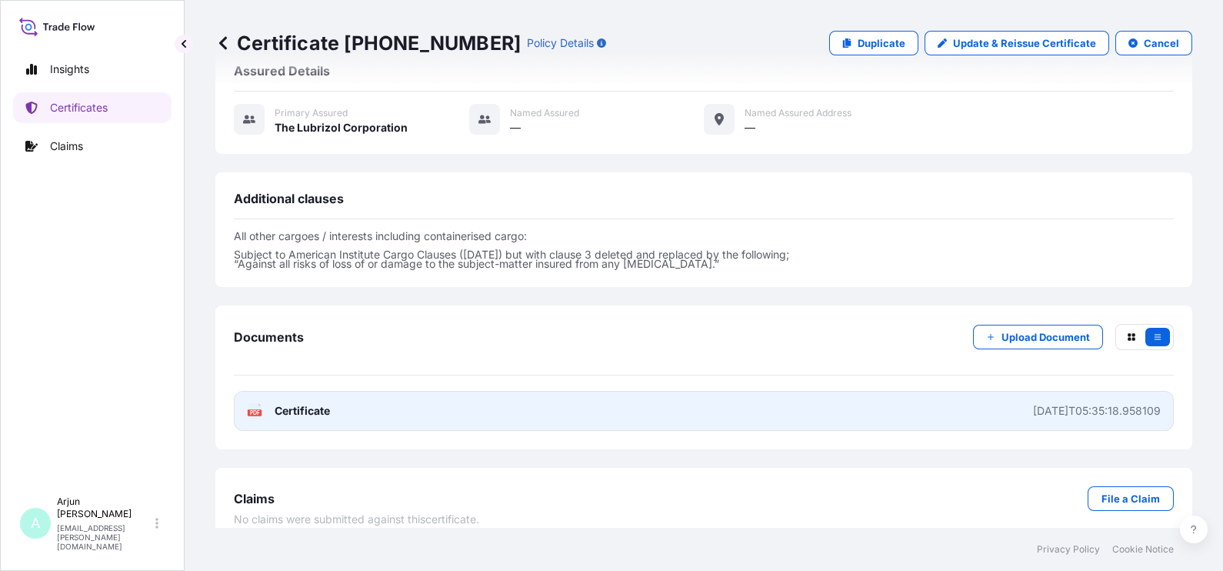
click at [463, 391] on link "PDF Certificate [DATE]T05:35:18.958109" at bounding box center [704, 411] width 940 height 40
